Goal: Task Accomplishment & Management: Use online tool/utility

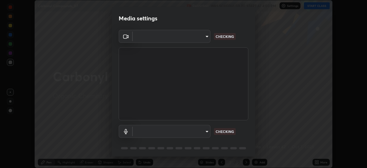
scroll to position [20, 0]
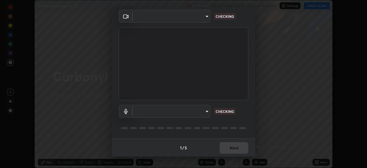
type input "feefededc26481adbdbb486016eba61181789c51060ac2a53e278c5aae7449bd"
type input "default"
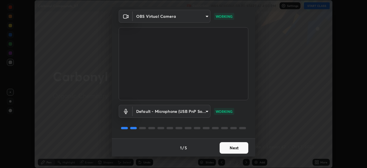
click at [231, 149] on button "Next" at bounding box center [234, 147] width 29 height 11
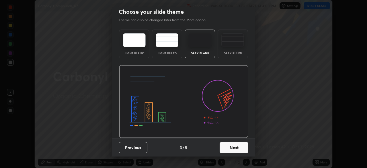
scroll to position [0, 0]
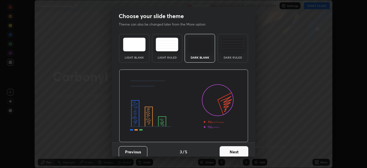
click at [232, 150] on button "Next" at bounding box center [234, 151] width 29 height 11
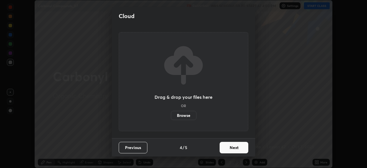
click at [232, 150] on button "Next" at bounding box center [234, 147] width 29 height 11
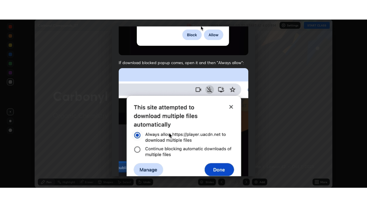
scroll to position [137, 0]
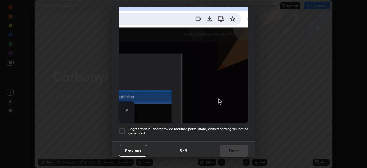
click at [121, 129] on div at bounding box center [122, 130] width 7 height 7
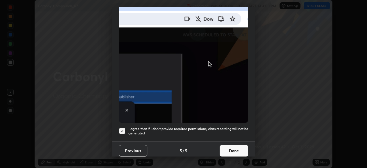
click at [228, 149] on button "Done" at bounding box center [234, 150] width 29 height 11
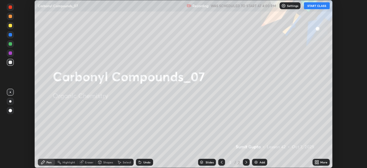
click at [316, 6] on button "START CLASS" at bounding box center [317, 5] width 26 height 7
click at [318, 161] on icon at bounding box center [318, 160] width 1 height 1
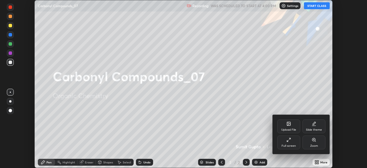
click at [294, 139] on div "Full screen" at bounding box center [289, 143] width 23 height 14
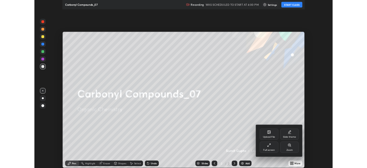
scroll to position [207, 367]
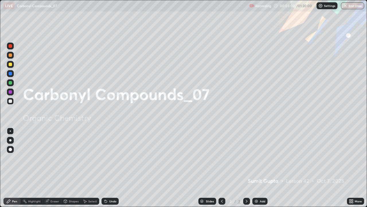
click at [10, 140] on div at bounding box center [10, 140] width 2 height 2
click at [10, 63] on div at bounding box center [10, 64] width 3 height 3
click at [259, 168] on div "Add" at bounding box center [260, 201] width 15 height 7
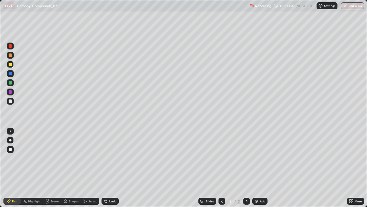
click at [10, 65] on div at bounding box center [10, 64] width 3 height 3
click at [13, 138] on div at bounding box center [10, 140] width 7 height 7
click at [10, 101] on div at bounding box center [10, 100] width 3 height 3
click at [11, 65] on div at bounding box center [10, 64] width 3 height 3
click at [11, 102] on div at bounding box center [10, 100] width 3 height 3
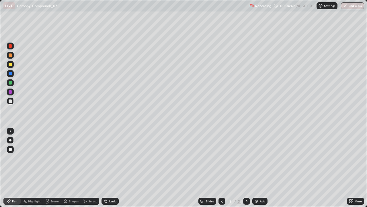
click at [10, 64] on div at bounding box center [10, 64] width 3 height 3
click at [10, 92] on div at bounding box center [10, 91] width 3 height 3
click at [9, 101] on div at bounding box center [10, 100] width 3 height 3
click at [11, 65] on div at bounding box center [10, 64] width 3 height 3
click at [105, 168] on icon at bounding box center [106, 201] width 2 height 2
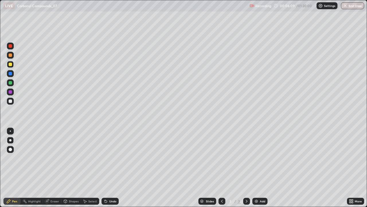
click at [106, 168] on icon at bounding box center [106, 201] width 5 height 5
click at [261, 168] on div "Add" at bounding box center [262, 201] width 5 height 3
click at [10, 102] on div at bounding box center [10, 100] width 3 height 3
click at [10, 64] on div at bounding box center [10, 64] width 3 height 3
click at [11, 102] on div at bounding box center [10, 100] width 3 height 3
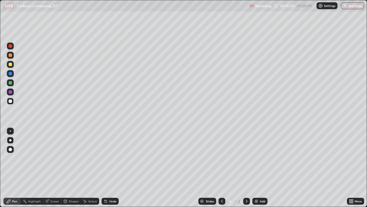
click at [256, 168] on img at bounding box center [256, 201] width 5 height 5
click at [10, 65] on div at bounding box center [10, 64] width 3 height 3
click at [10, 100] on div at bounding box center [10, 100] width 3 height 3
click at [10, 95] on div at bounding box center [10, 91] width 7 height 7
click at [10, 100] on div at bounding box center [10, 100] width 3 height 3
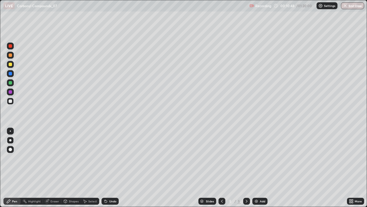
click at [11, 83] on div at bounding box center [10, 82] width 3 height 3
click at [11, 102] on div at bounding box center [10, 100] width 3 height 3
click at [8, 91] on div at bounding box center [10, 91] width 7 height 7
click at [110, 168] on div "Undo" at bounding box center [110, 201] width 17 height 7
click at [11, 102] on div at bounding box center [10, 100] width 3 height 3
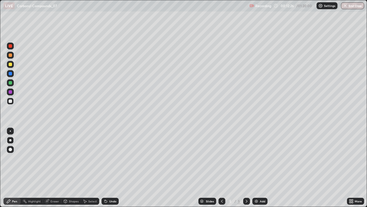
click at [51, 168] on div "Eraser" at bounding box center [55, 201] width 9 height 3
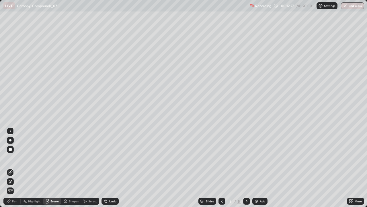
click at [13, 168] on div "Pen" at bounding box center [14, 201] width 5 height 3
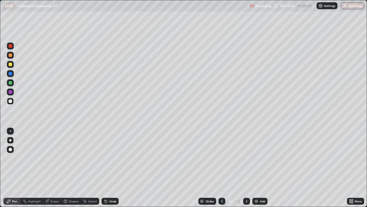
click at [86, 168] on div "Select" at bounding box center [90, 201] width 18 height 7
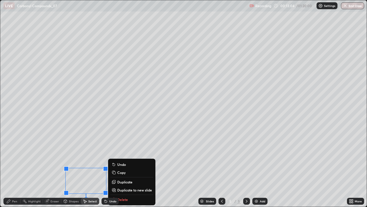
click at [13, 168] on div "Pen" at bounding box center [11, 201] width 17 height 7
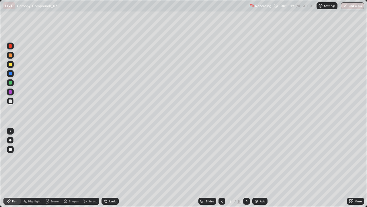
click at [11, 65] on div at bounding box center [10, 64] width 3 height 3
click at [48, 168] on div "Eraser" at bounding box center [52, 201] width 18 height 7
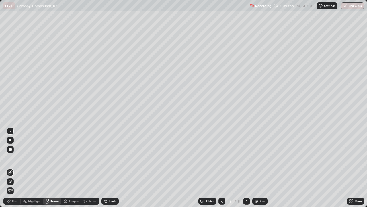
click at [13, 168] on div "Pen" at bounding box center [14, 201] width 5 height 3
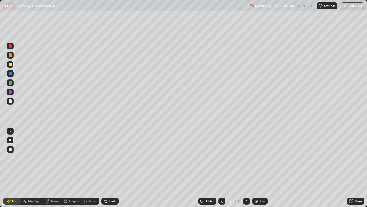
click at [259, 168] on div "Add" at bounding box center [260, 201] width 15 height 7
click at [8, 102] on div at bounding box center [10, 101] width 7 height 7
click at [109, 168] on div "Undo" at bounding box center [110, 201] width 17 height 7
click at [10, 64] on div at bounding box center [10, 64] width 3 height 3
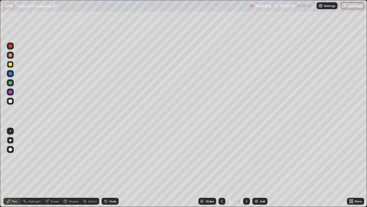
click at [258, 168] on img at bounding box center [256, 201] width 5 height 5
click at [10, 101] on div at bounding box center [10, 100] width 3 height 3
click at [11, 65] on div at bounding box center [10, 64] width 3 height 3
click at [105, 168] on div "Undo" at bounding box center [110, 201] width 17 height 7
click at [9, 100] on div at bounding box center [10, 100] width 3 height 3
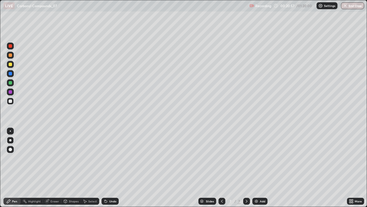
click at [11, 94] on div at bounding box center [10, 91] width 7 height 7
click at [262, 168] on div "Add" at bounding box center [262, 201] width 5 height 3
click at [257, 168] on img at bounding box center [256, 201] width 5 height 5
click at [10, 64] on div at bounding box center [10, 64] width 3 height 3
click at [11, 102] on div at bounding box center [10, 100] width 3 height 3
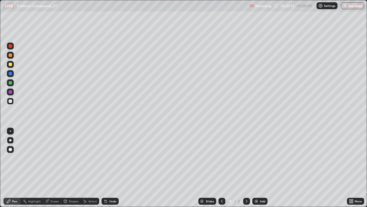
click at [9, 63] on div at bounding box center [10, 64] width 3 height 3
click at [110, 168] on div "Undo" at bounding box center [110, 201] width 17 height 7
click at [257, 168] on div "Add" at bounding box center [260, 201] width 15 height 7
click at [9, 61] on div at bounding box center [10, 64] width 7 height 7
click at [9, 101] on div at bounding box center [10, 100] width 3 height 3
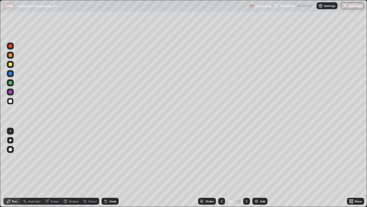
click at [107, 168] on div "Undo" at bounding box center [110, 201] width 17 height 7
click at [10, 73] on div at bounding box center [10, 73] width 3 height 3
click at [11, 101] on div at bounding box center [10, 100] width 3 height 3
click at [10, 92] on div at bounding box center [10, 91] width 3 height 3
click at [10, 83] on div at bounding box center [10, 82] width 3 height 3
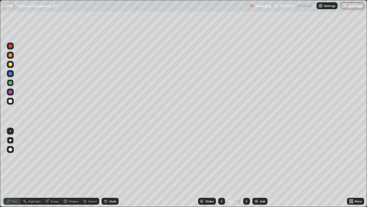
click at [109, 168] on div "Undo" at bounding box center [112, 201] width 7 height 3
click at [258, 168] on div "Add" at bounding box center [260, 201] width 15 height 7
click at [10, 101] on div at bounding box center [10, 100] width 3 height 3
click at [222, 168] on icon at bounding box center [222, 201] width 2 height 3
click at [246, 168] on icon at bounding box center [247, 201] width 5 height 5
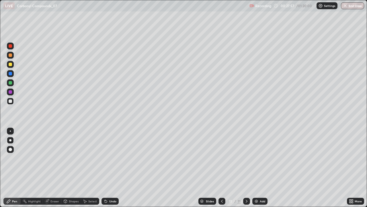
click at [13, 92] on div at bounding box center [10, 91] width 7 height 7
click at [44, 168] on div "Eraser" at bounding box center [52, 200] width 18 height 11
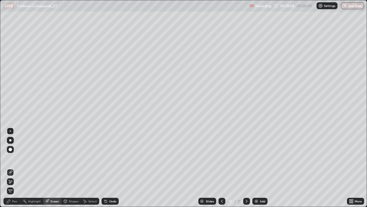
click at [14, 168] on div "Pen" at bounding box center [14, 201] width 5 height 3
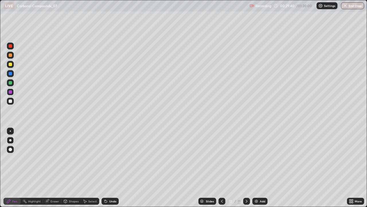
click at [9, 103] on div at bounding box center [10, 101] width 7 height 7
click at [11, 67] on div at bounding box center [10, 64] width 7 height 7
click at [262, 168] on div "Add" at bounding box center [262, 201] width 5 height 3
click at [11, 101] on div at bounding box center [10, 100] width 3 height 3
click at [107, 168] on div "Undo" at bounding box center [110, 201] width 17 height 7
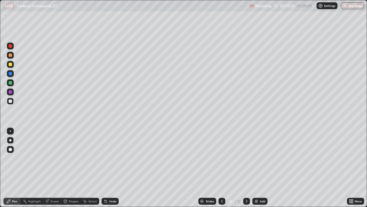
click at [10, 64] on div at bounding box center [10, 64] width 3 height 3
click at [11, 100] on div at bounding box center [10, 100] width 3 height 3
click at [13, 82] on div at bounding box center [10, 82] width 7 height 7
click at [10, 102] on div at bounding box center [10, 100] width 3 height 3
click at [10, 82] on div at bounding box center [10, 82] width 3 height 3
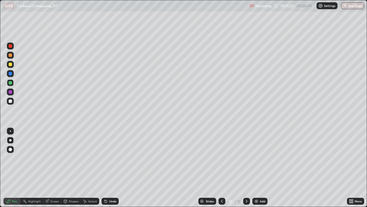
click at [10, 91] on div at bounding box center [10, 91] width 3 height 3
click at [11, 83] on div at bounding box center [10, 82] width 3 height 3
click at [10, 91] on div at bounding box center [10, 91] width 3 height 3
click at [265, 168] on div "Add" at bounding box center [262, 201] width 5 height 3
click at [10, 64] on div at bounding box center [10, 64] width 3 height 3
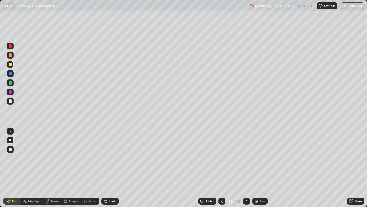
click at [11, 104] on div at bounding box center [10, 101] width 7 height 7
click at [9, 92] on div at bounding box center [10, 91] width 3 height 3
click at [11, 82] on div at bounding box center [10, 82] width 3 height 3
click at [113, 168] on div "Undo" at bounding box center [112, 201] width 7 height 3
click at [9, 92] on div at bounding box center [10, 91] width 3 height 3
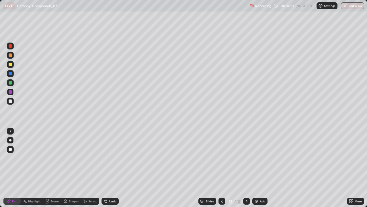
click at [9, 100] on div at bounding box center [10, 100] width 3 height 3
click at [54, 168] on div "Eraser" at bounding box center [52, 201] width 18 height 7
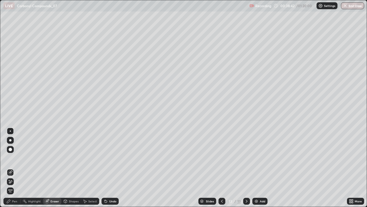
click at [246, 168] on icon at bounding box center [247, 201] width 5 height 5
click at [256, 168] on img at bounding box center [256, 201] width 5 height 5
click at [9, 168] on icon at bounding box center [8, 200] width 3 height 3
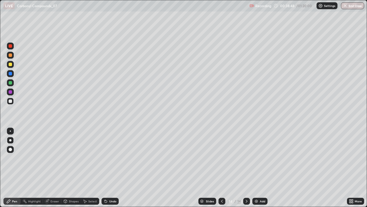
click at [9, 56] on div at bounding box center [10, 54] width 3 height 3
click at [10, 63] on div at bounding box center [10, 64] width 3 height 3
click at [12, 100] on div at bounding box center [10, 101] width 7 height 7
click at [12, 62] on div at bounding box center [10, 64] width 7 height 7
click at [12, 101] on div at bounding box center [10, 101] width 7 height 7
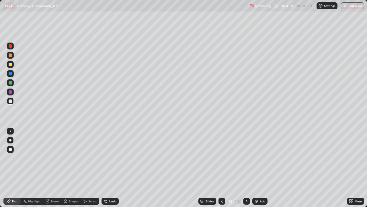
click at [256, 168] on img at bounding box center [256, 201] width 5 height 5
click at [11, 65] on div at bounding box center [10, 64] width 3 height 3
click at [8, 91] on div at bounding box center [10, 91] width 7 height 7
click at [10, 92] on div at bounding box center [10, 91] width 3 height 3
click at [10, 101] on div at bounding box center [10, 100] width 3 height 3
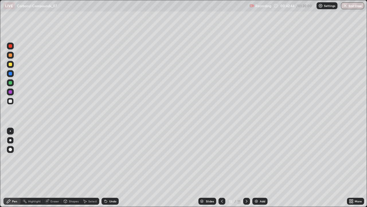
click at [10, 102] on div at bounding box center [10, 100] width 3 height 3
click at [9, 93] on div at bounding box center [10, 91] width 3 height 3
click at [264, 168] on div "Add" at bounding box center [260, 201] width 15 height 7
click at [11, 67] on div at bounding box center [10, 64] width 7 height 7
click at [11, 73] on div at bounding box center [10, 73] width 3 height 3
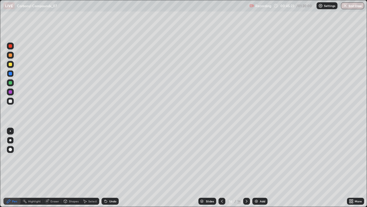
click at [111, 168] on div "Undo" at bounding box center [112, 201] width 7 height 3
click at [109, 168] on div "Undo" at bounding box center [112, 201] width 7 height 3
click at [108, 168] on div "Undo" at bounding box center [110, 201] width 17 height 7
click at [105, 168] on icon at bounding box center [106, 201] width 2 height 2
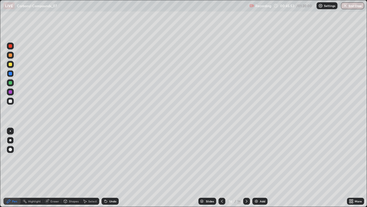
click at [105, 168] on icon at bounding box center [106, 201] width 2 height 2
click at [10, 100] on div at bounding box center [10, 100] width 3 height 3
click at [10, 64] on div at bounding box center [10, 64] width 3 height 3
click at [108, 168] on div "Undo" at bounding box center [110, 201] width 17 height 7
click at [10, 100] on div at bounding box center [10, 100] width 3 height 3
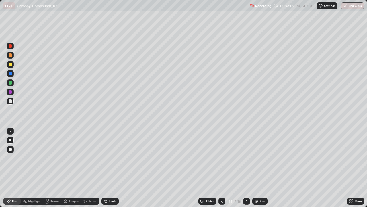
click at [260, 168] on div "Add" at bounding box center [262, 201] width 5 height 3
click at [7, 66] on div at bounding box center [10, 64] width 7 height 7
click at [10, 101] on div at bounding box center [10, 100] width 3 height 3
click at [12, 64] on div at bounding box center [10, 64] width 7 height 7
click at [10, 104] on div at bounding box center [10, 101] width 7 height 7
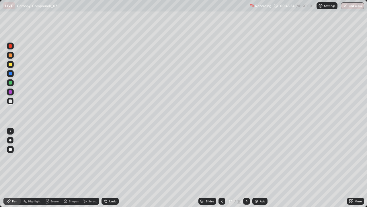
click at [10, 74] on div at bounding box center [10, 73] width 3 height 3
click at [108, 168] on div "Undo" at bounding box center [110, 201] width 17 height 7
click at [10, 91] on div at bounding box center [10, 91] width 3 height 3
click at [9, 83] on div at bounding box center [10, 82] width 3 height 3
click at [9, 100] on div at bounding box center [10, 100] width 3 height 3
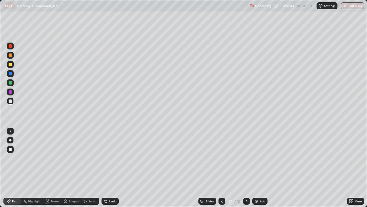
click at [260, 168] on div "Add" at bounding box center [260, 201] width 15 height 7
click at [10, 65] on div at bounding box center [10, 64] width 3 height 3
click at [9, 101] on div at bounding box center [10, 100] width 3 height 3
click at [111, 168] on div "Undo" at bounding box center [110, 201] width 17 height 7
click at [112, 168] on div "Undo" at bounding box center [110, 201] width 17 height 7
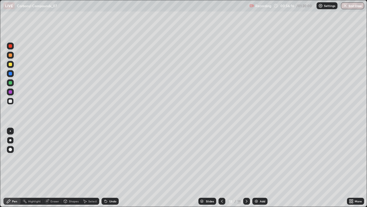
click at [260, 168] on div "Add" at bounding box center [260, 201] width 15 height 7
click at [352, 5] on button "End Class" at bounding box center [353, 5] width 23 height 7
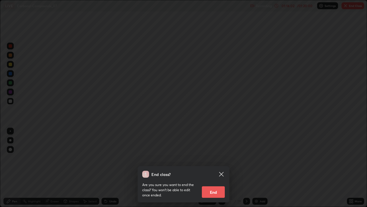
click at [213, 168] on button "End" at bounding box center [213, 191] width 23 height 11
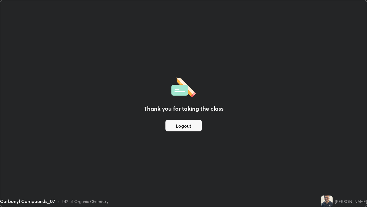
click at [273, 91] on div "Thank you for taking the class Logout" at bounding box center [183, 103] width 367 height 206
click at [272, 91] on div "Thank you for taking the class Logout" at bounding box center [183, 103] width 367 height 206
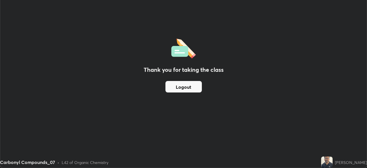
scroll to position [28540, 28341]
